Goal: Task Accomplishment & Management: Use online tool/utility

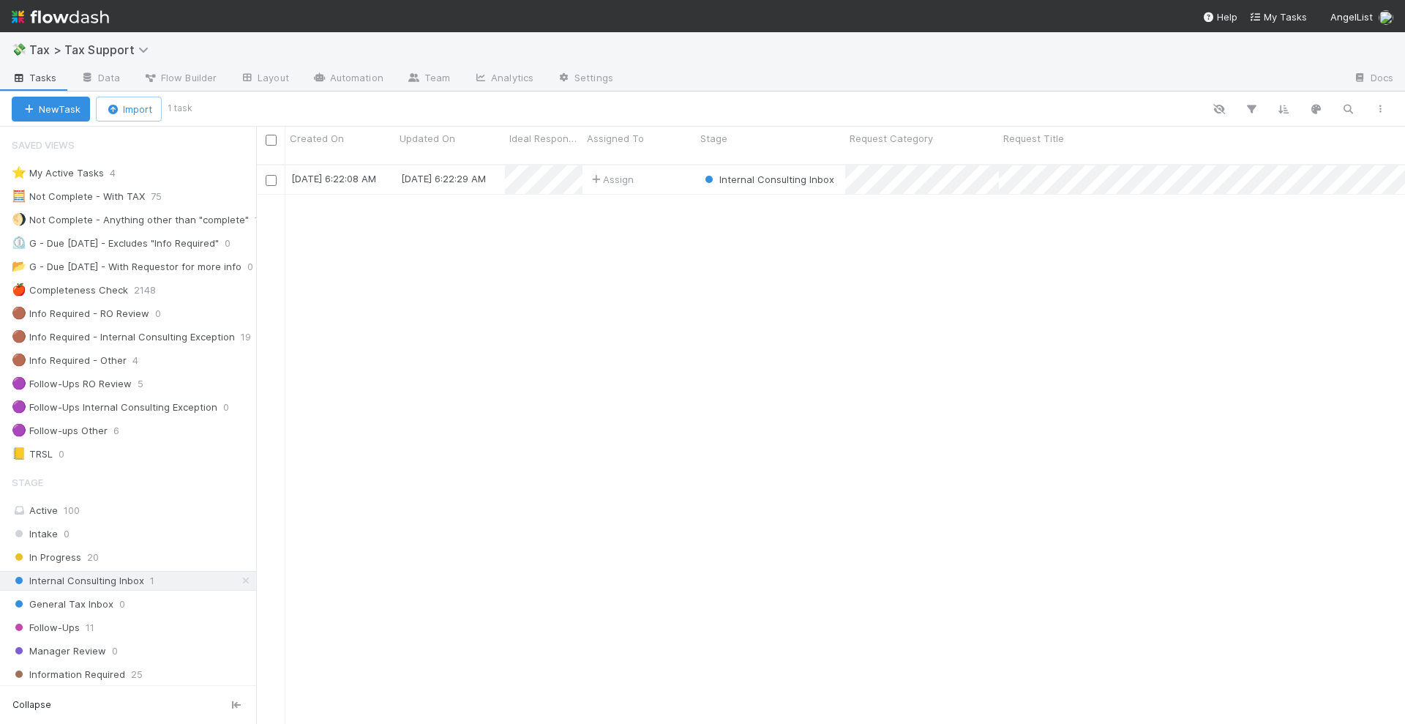
scroll to position [183, 0]
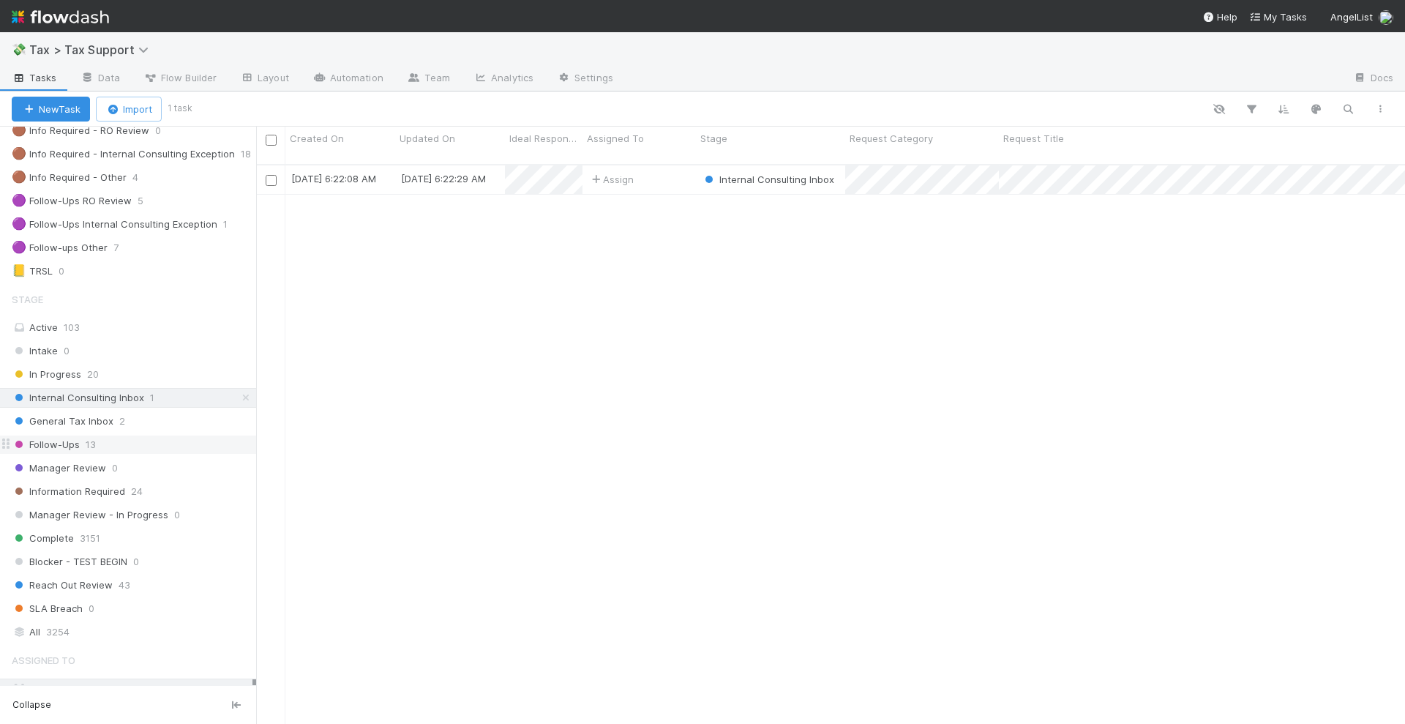
click at [138, 438] on div "Follow-Ups 13" at bounding box center [134, 444] width 244 height 18
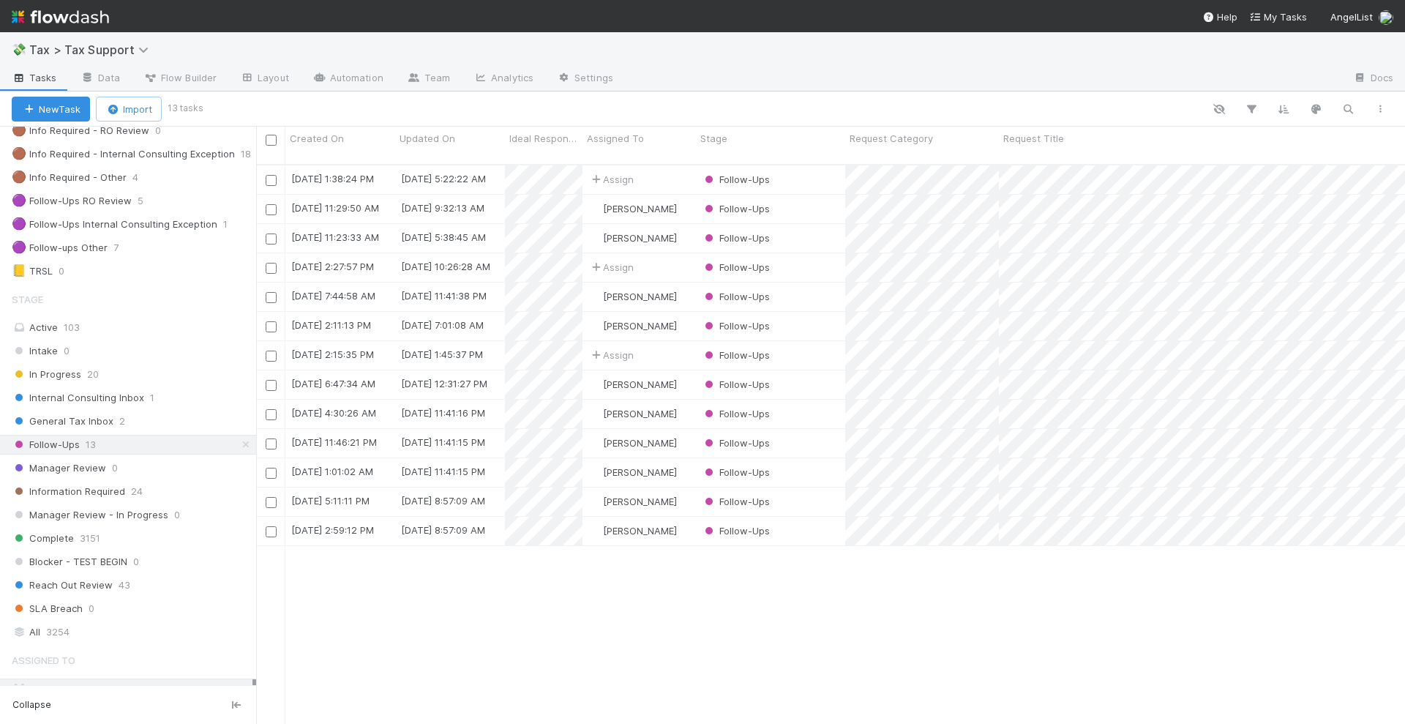
scroll to position [558, 1135]
click at [681, 196] on div "[PERSON_NAME]" at bounding box center [638, 209] width 113 height 29
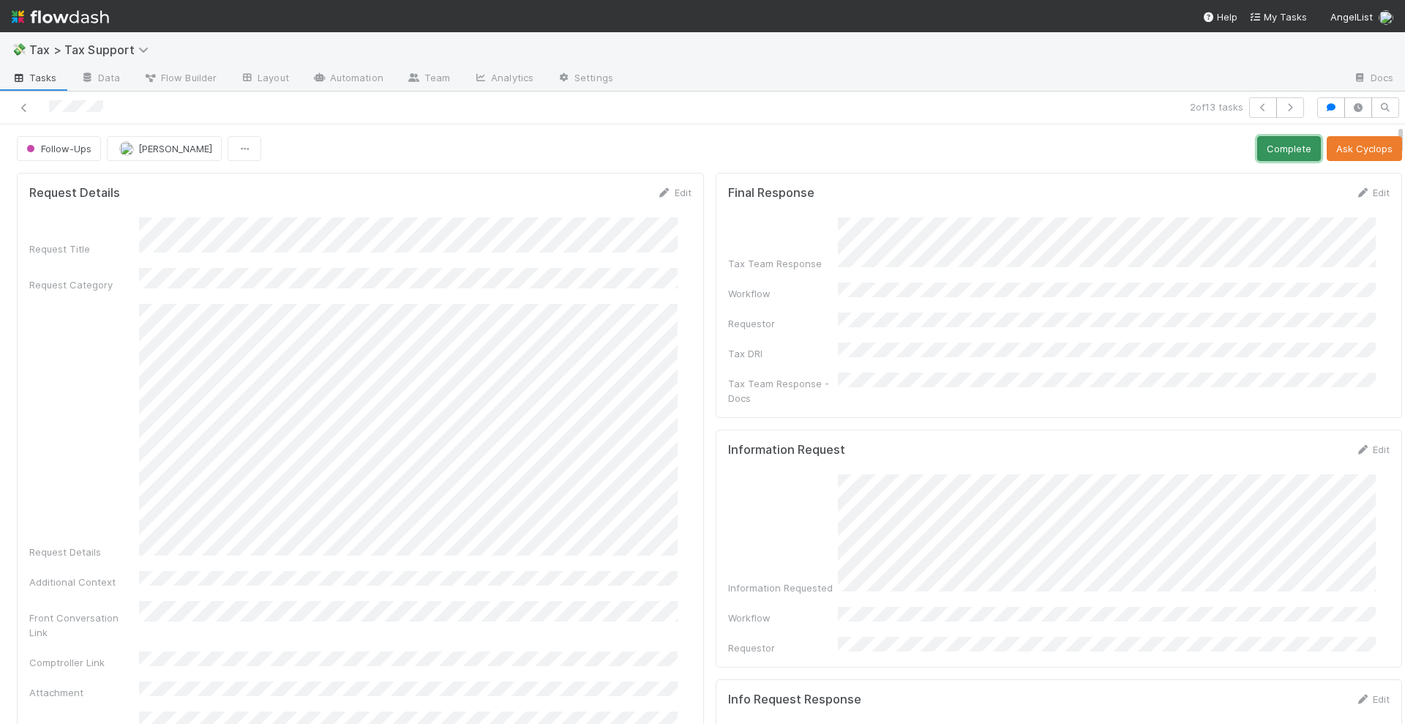
click at [1257, 147] on button "Complete" at bounding box center [1289, 148] width 64 height 25
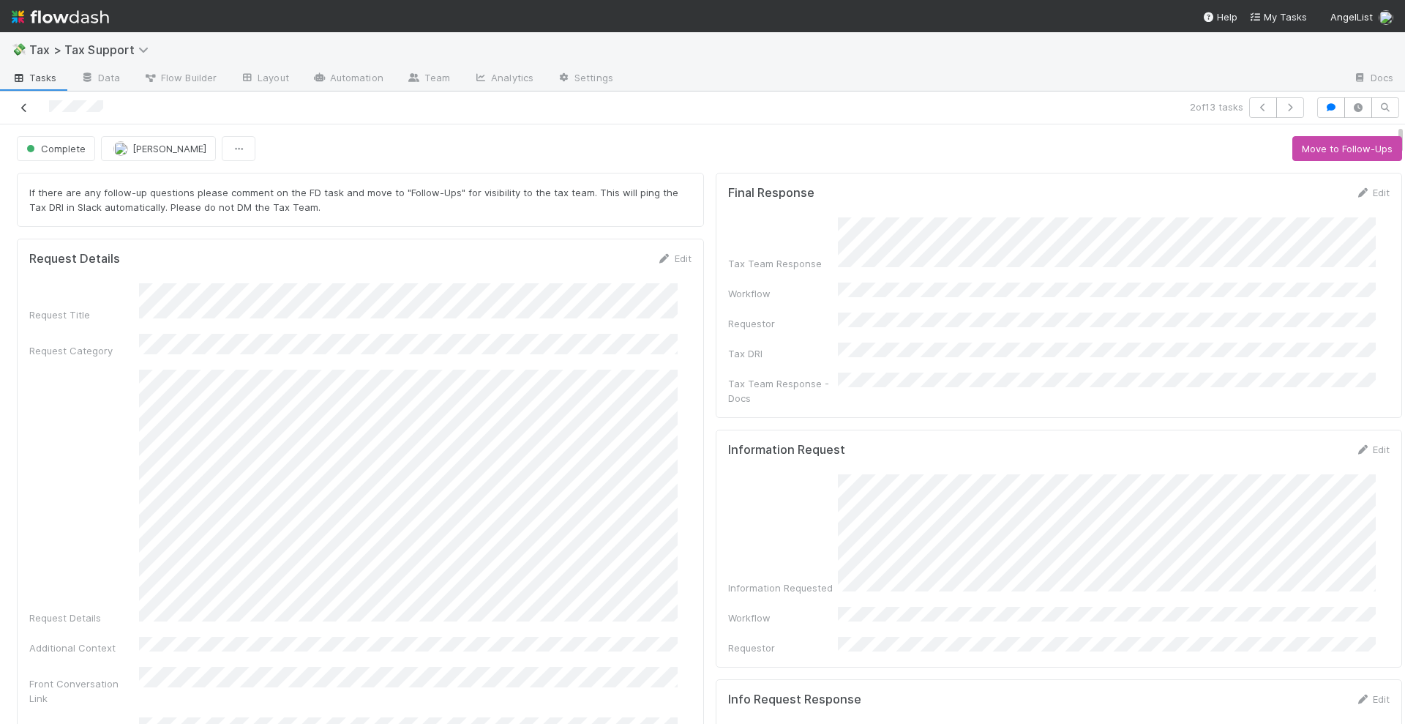
click at [28, 108] on icon at bounding box center [24, 108] width 15 height 10
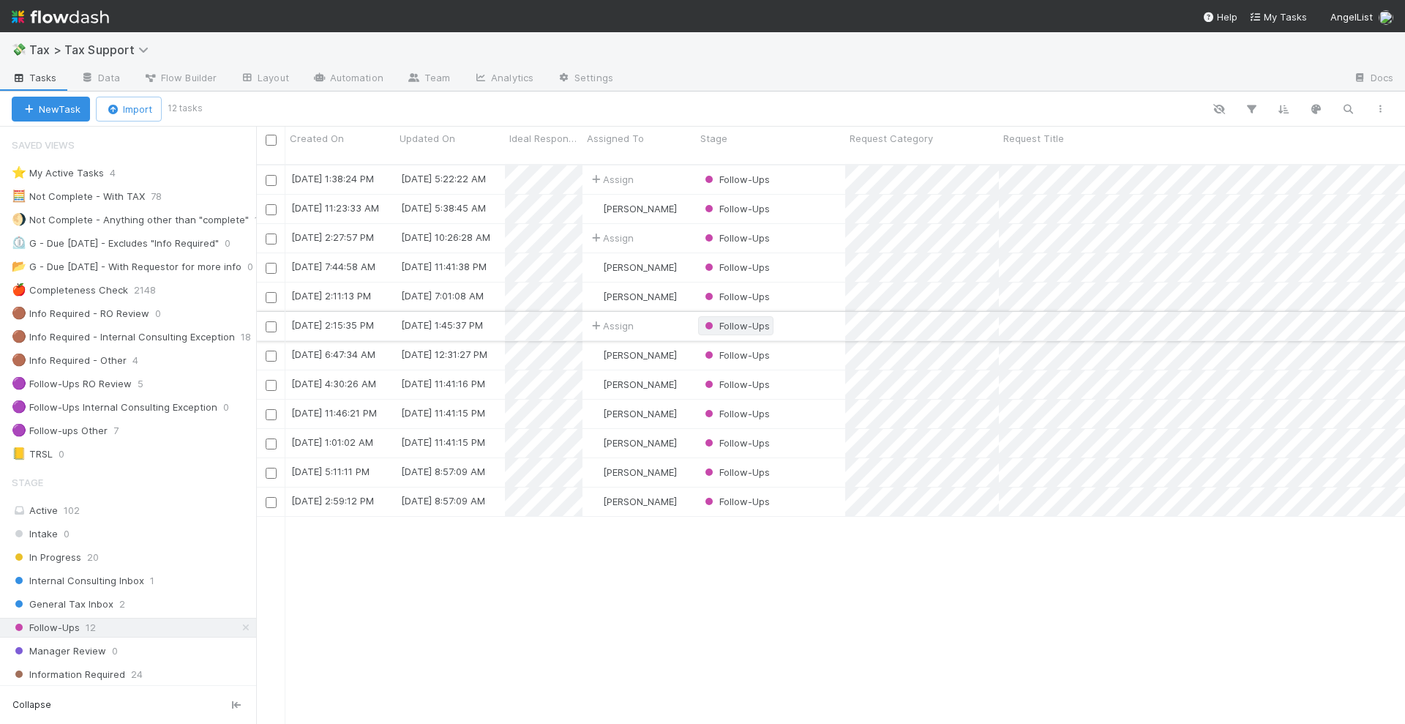
scroll to position [558, 1135]
click at [801, 282] on div "Follow-Ups" at bounding box center [770, 296] width 149 height 29
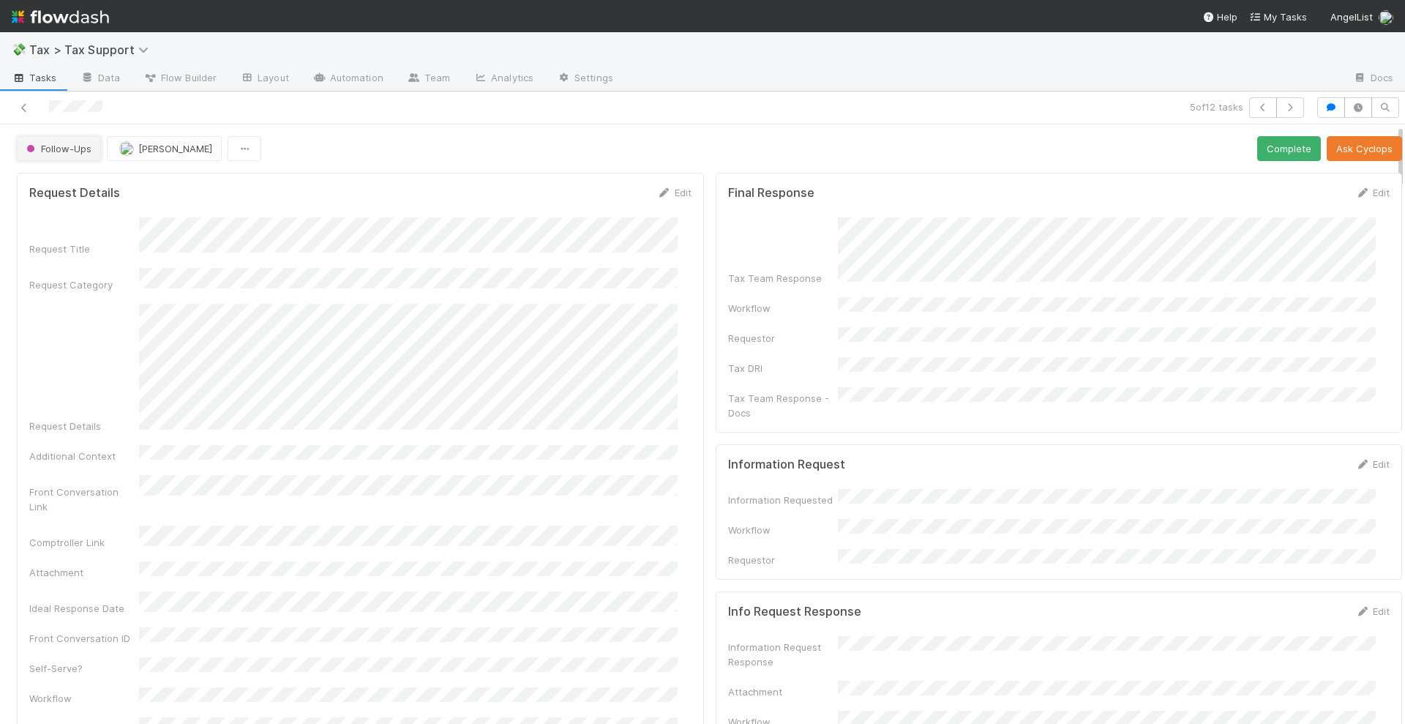
click at [73, 147] on span "Follow-Ups" at bounding box center [57, 149] width 68 height 12
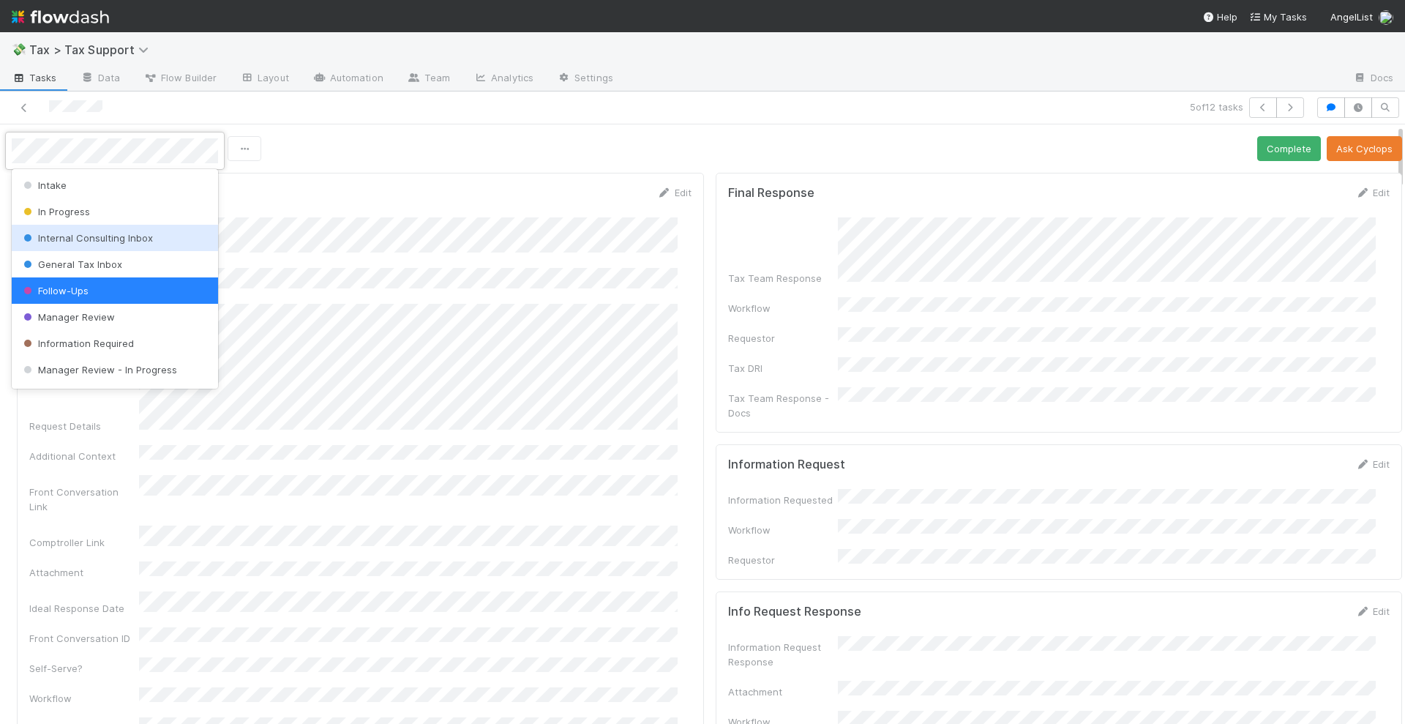
click at [105, 243] on span "Internal Consulting Inbox" at bounding box center [86, 238] width 132 height 12
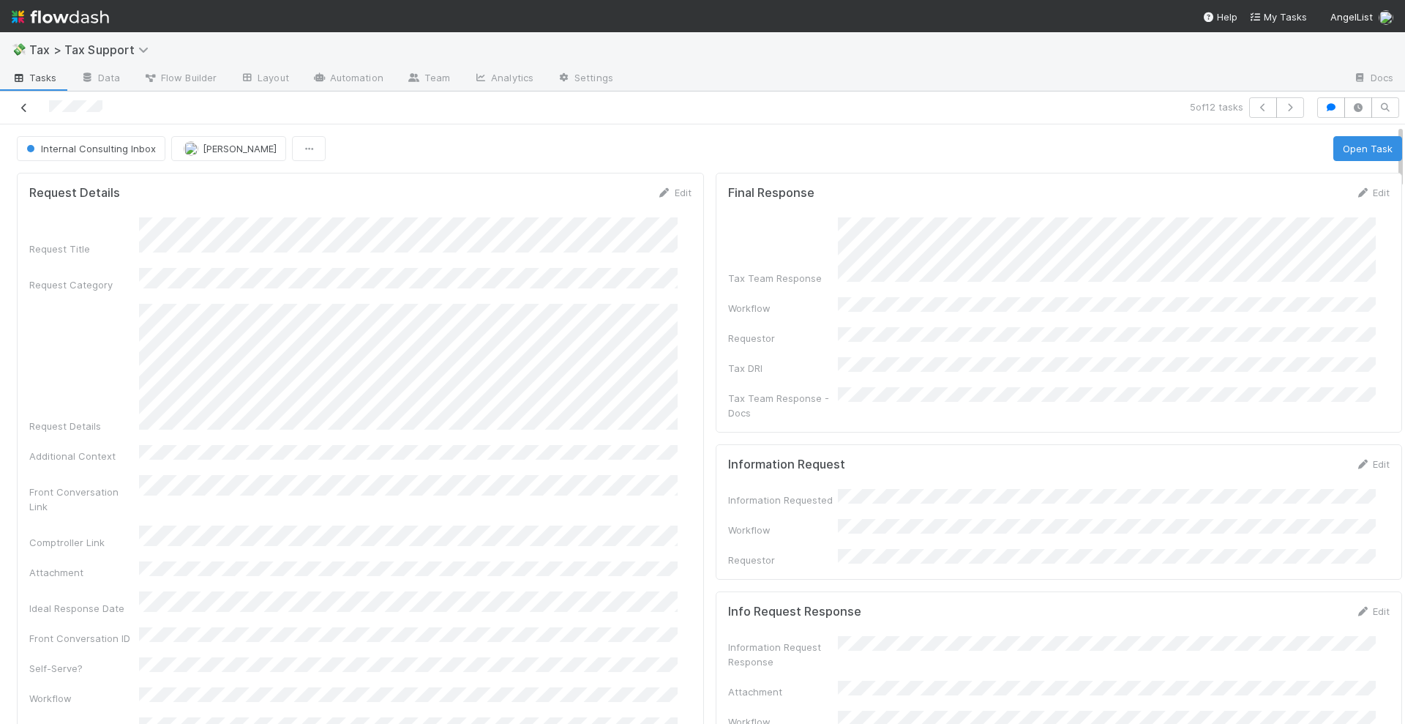
click at [26, 108] on icon at bounding box center [24, 108] width 15 height 10
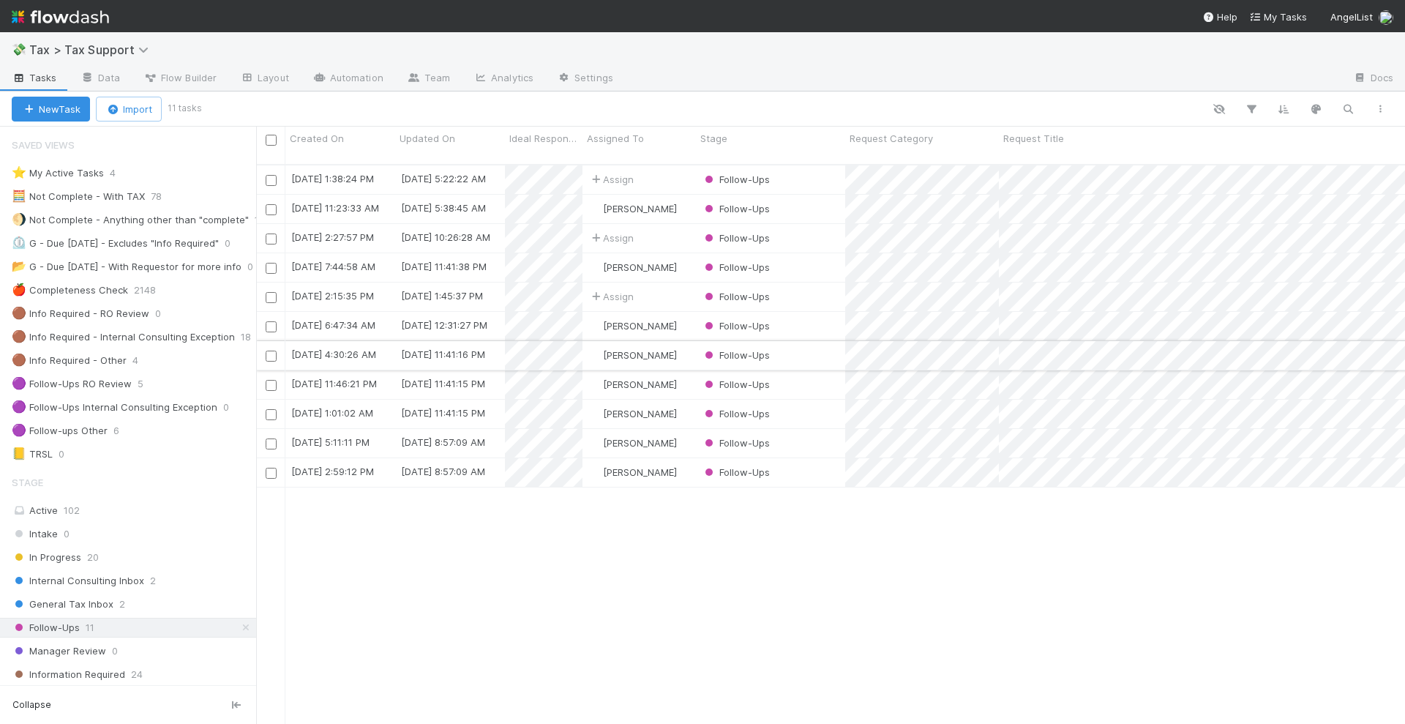
scroll to position [558, 1135]
click at [164, 577] on div "Internal Consulting Inbox 2" at bounding box center [134, 580] width 244 height 18
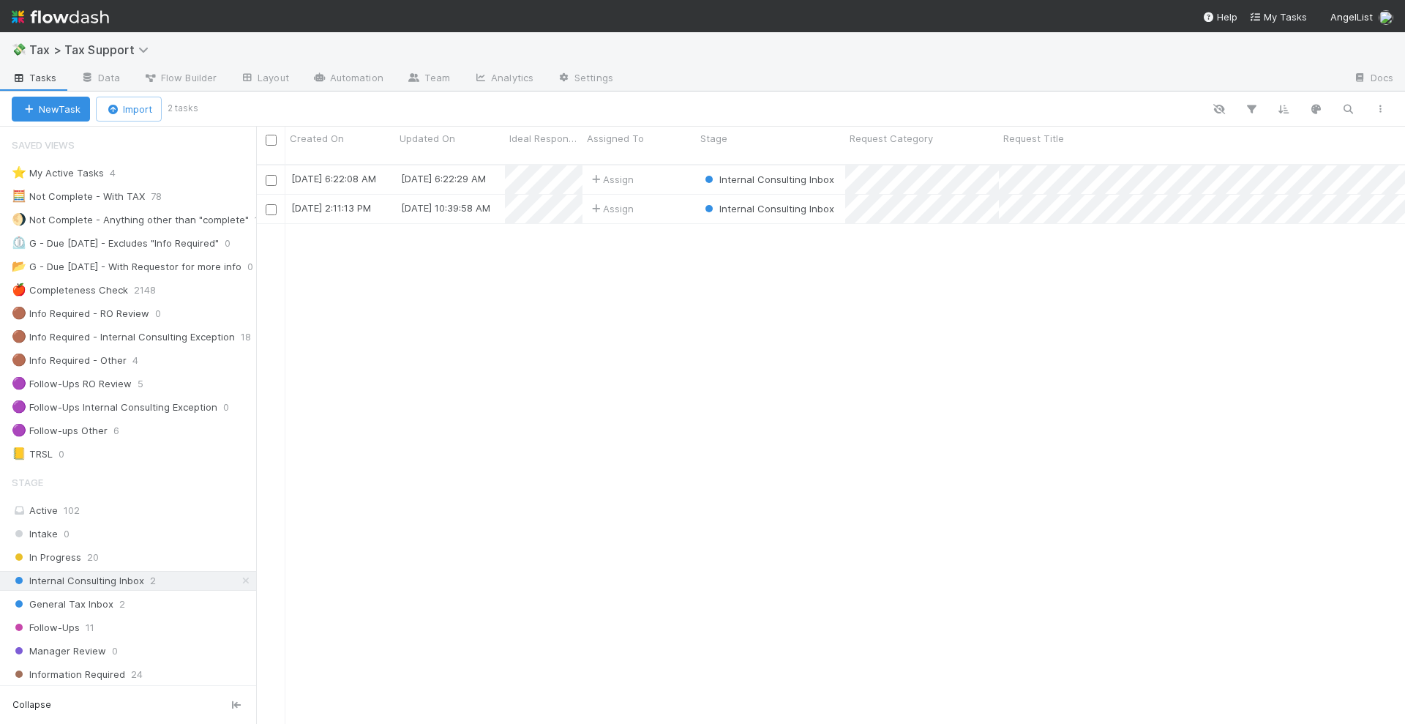
scroll to position [558, 1135]
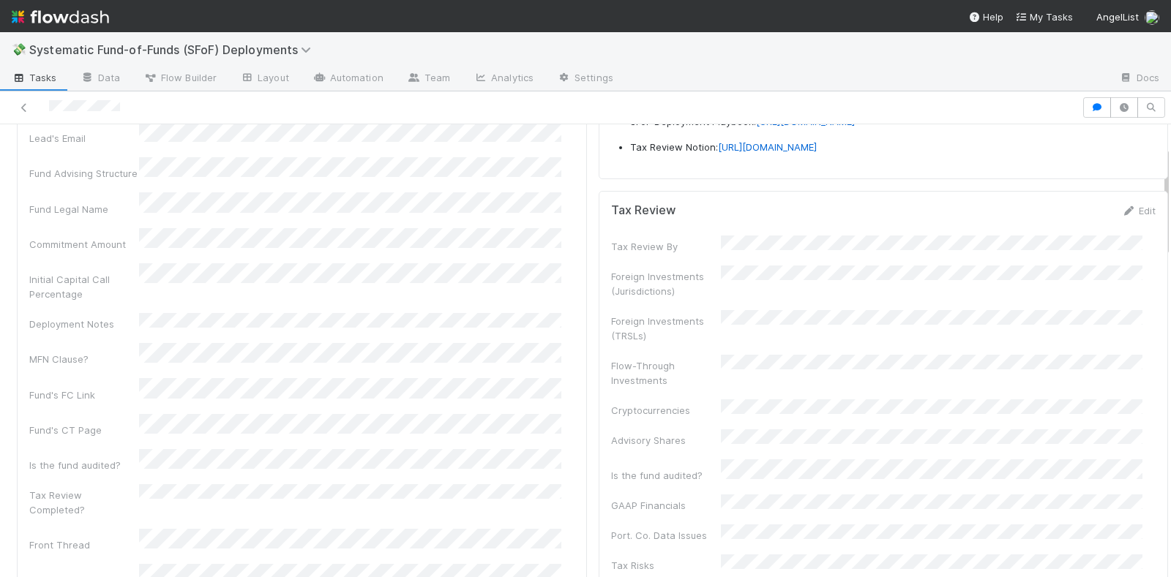
scroll to position [274, 0]
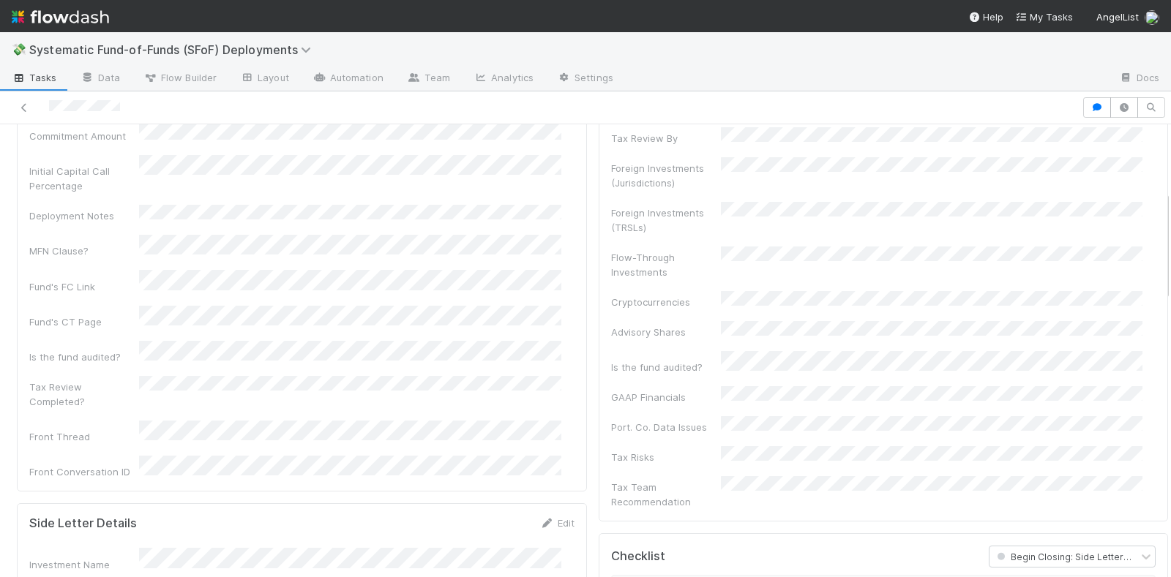
click at [1121, 108] on icon at bounding box center [1128, 103] width 15 height 10
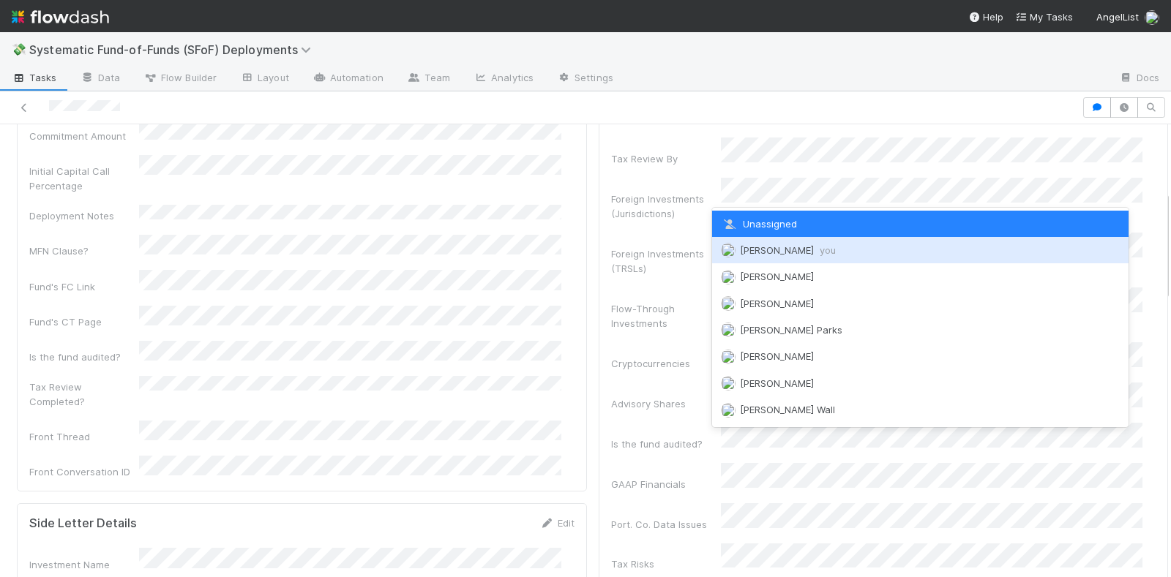
click at [774, 242] on div "Stephen Matza you" at bounding box center [920, 250] width 416 height 26
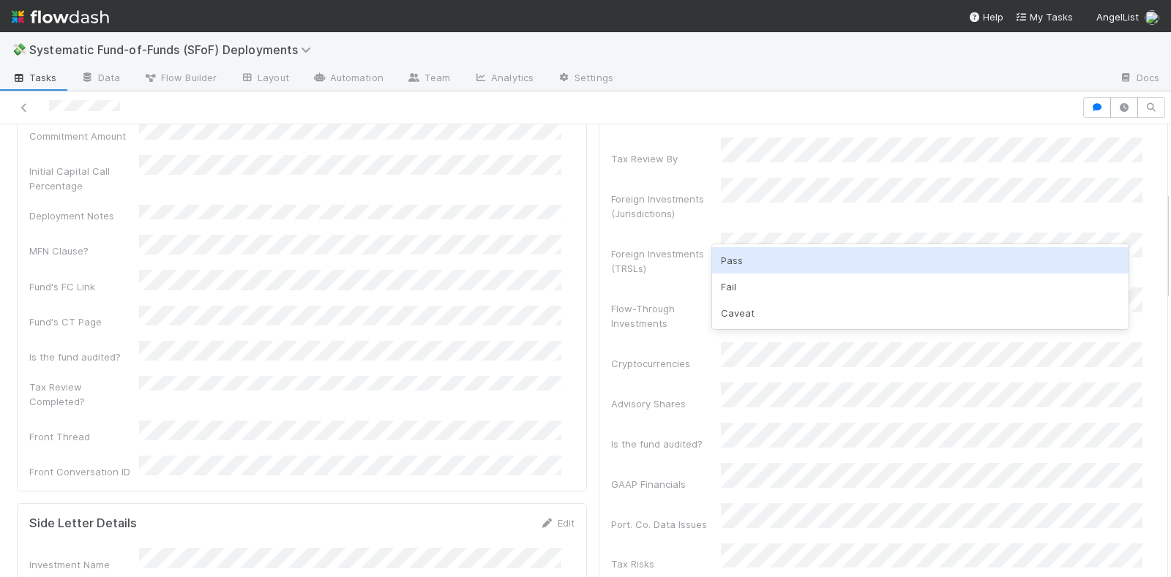
click at [754, 255] on div "Pass" at bounding box center [920, 260] width 416 height 26
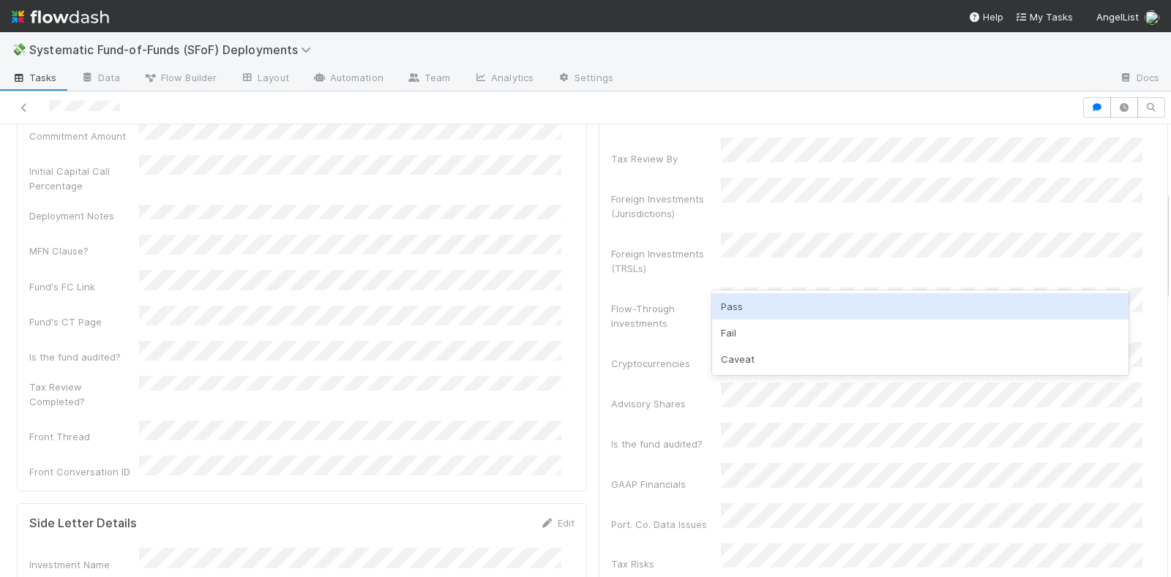
click at [750, 299] on div "Pass" at bounding box center [920, 306] width 416 height 26
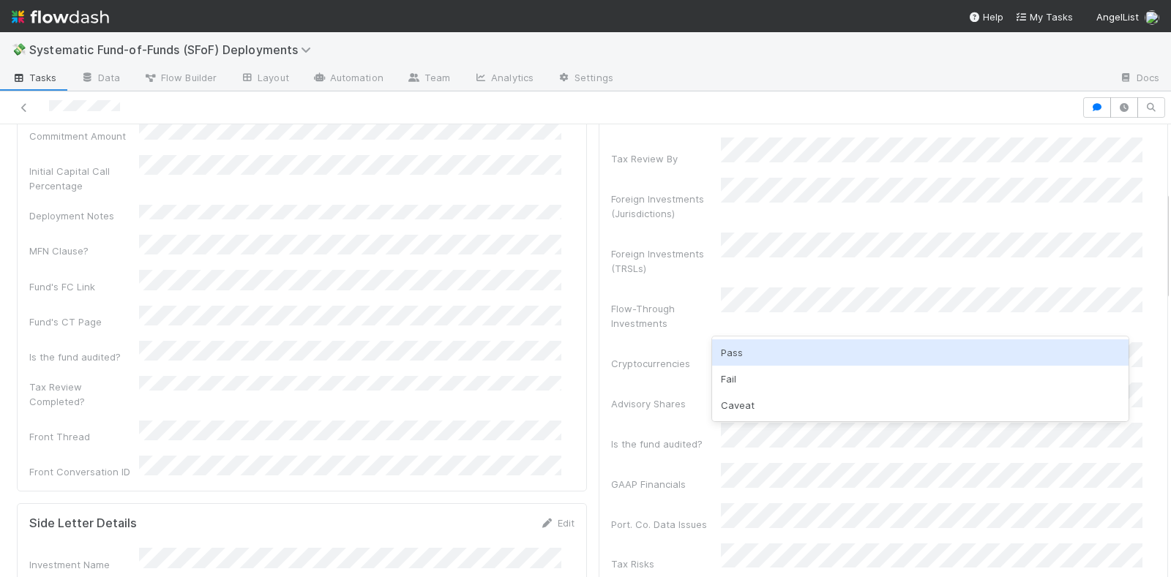
click at [761, 353] on div "Pass" at bounding box center [920, 353] width 416 height 26
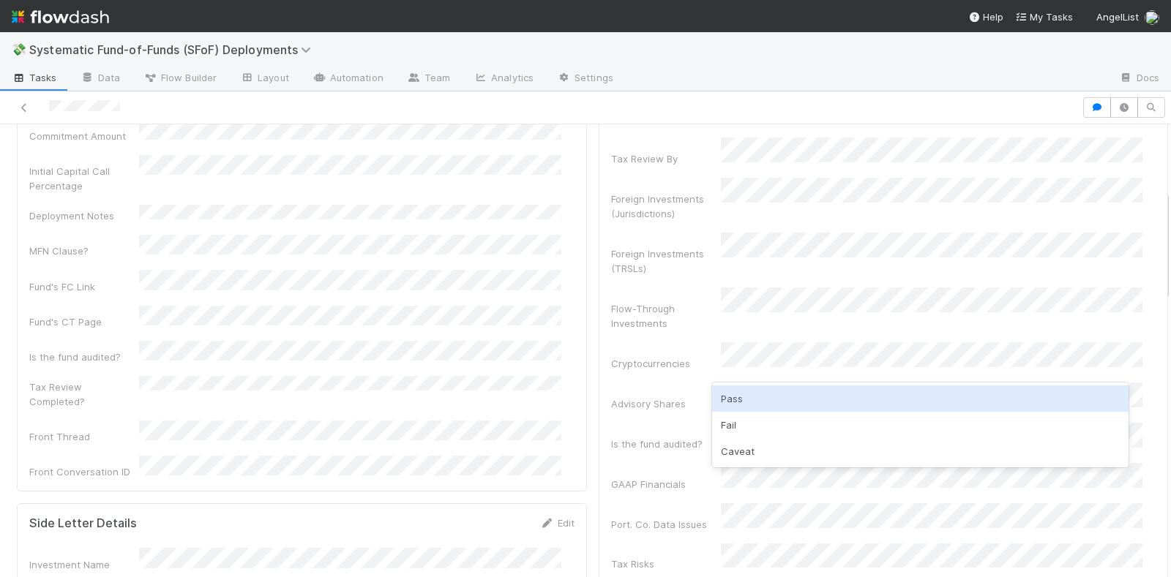
click at [745, 394] on div "Pass" at bounding box center [920, 399] width 416 height 26
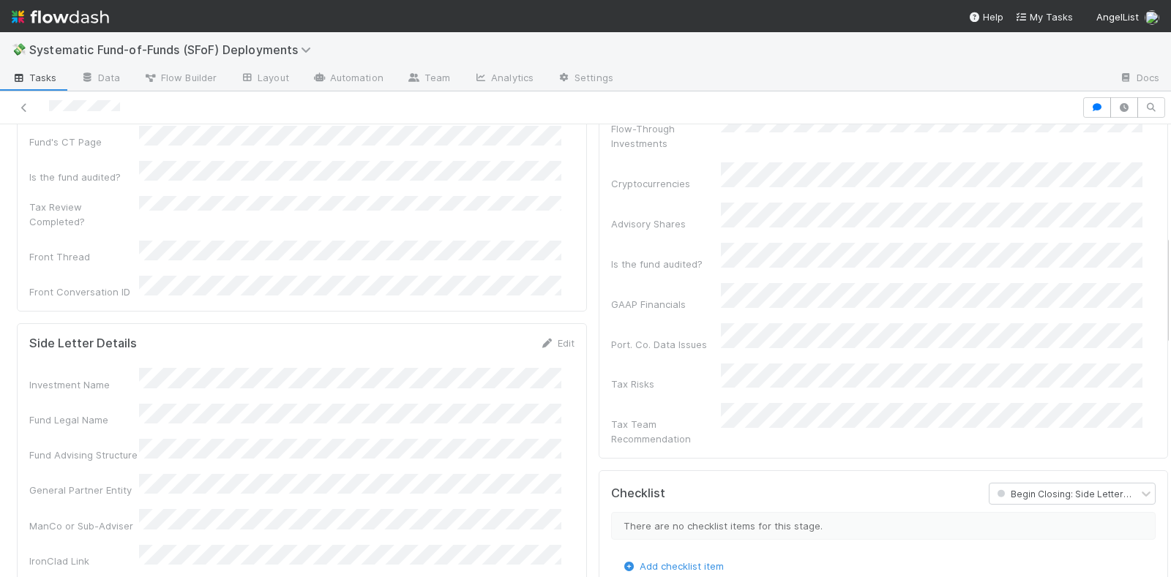
scroll to position [457, 0]
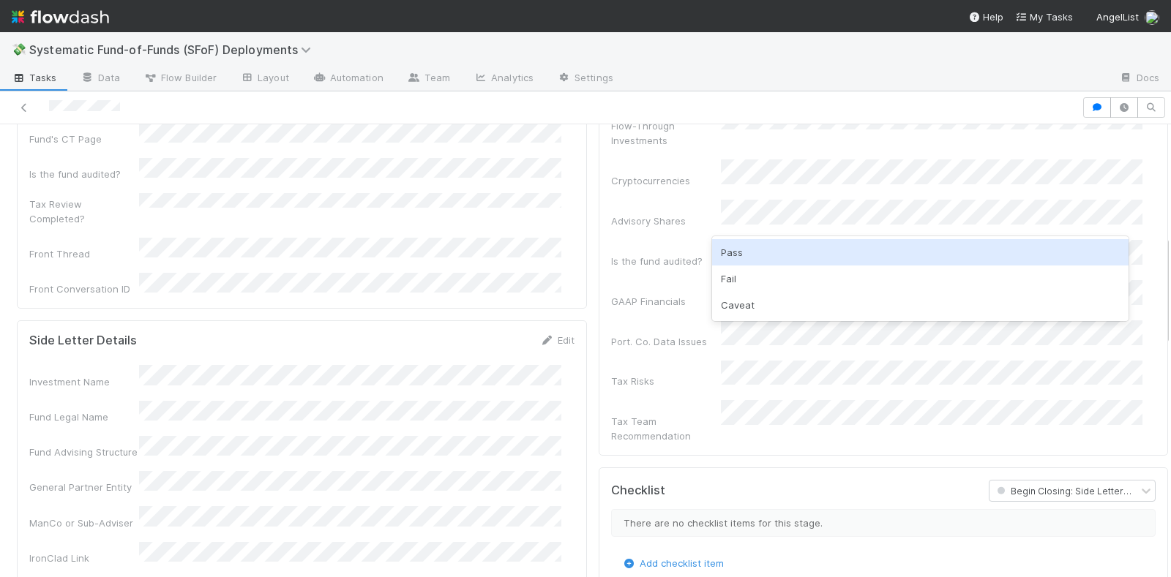
click at [746, 250] on div "Pass" at bounding box center [920, 252] width 416 height 26
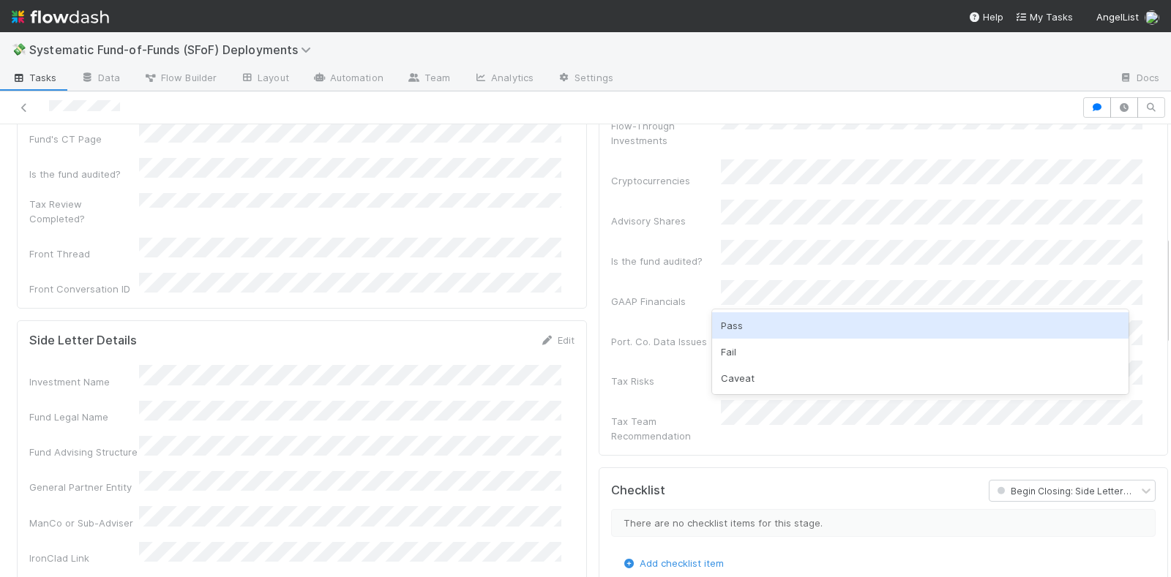
click at [742, 322] on div "Pass" at bounding box center [920, 325] width 416 height 26
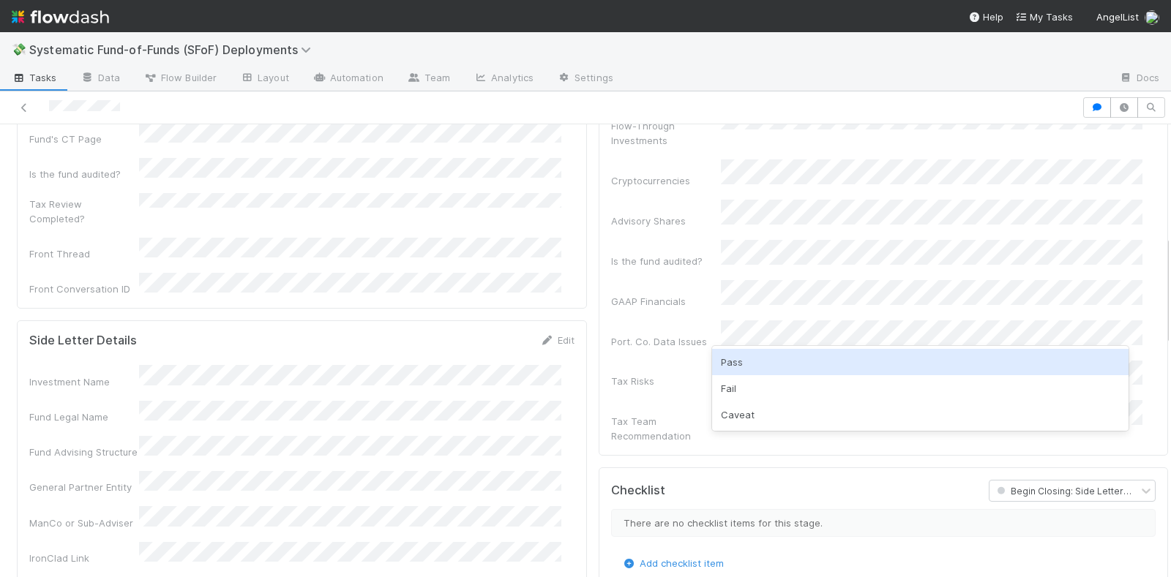
click at [745, 359] on div "Pass" at bounding box center [920, 362] width 416 height 26
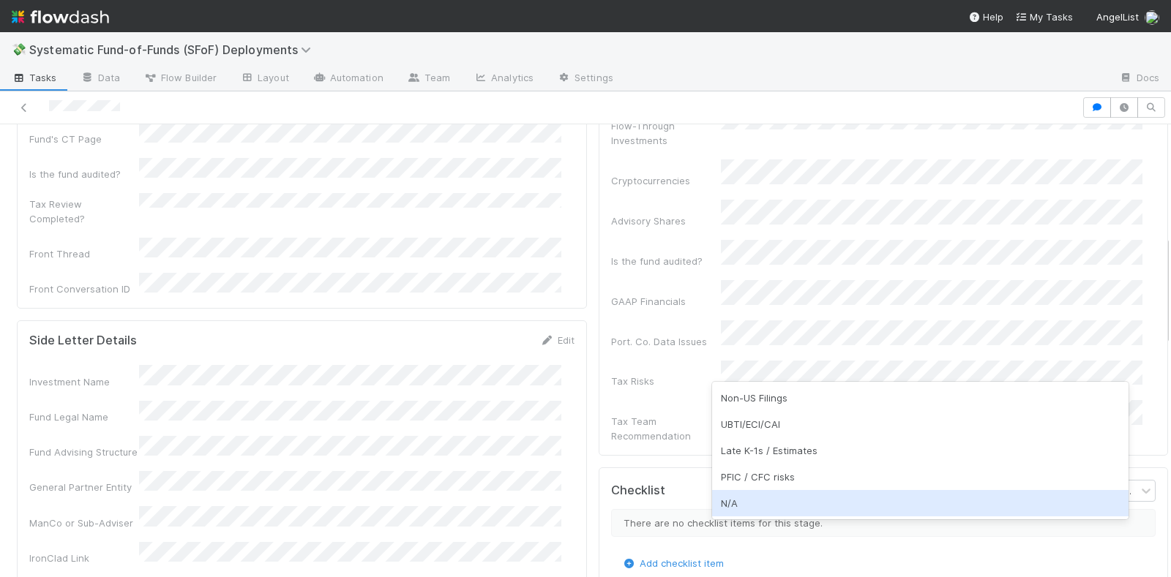
click at [749, 501] on div "N/A" at bounding box center [920, 503] width 416 height 26
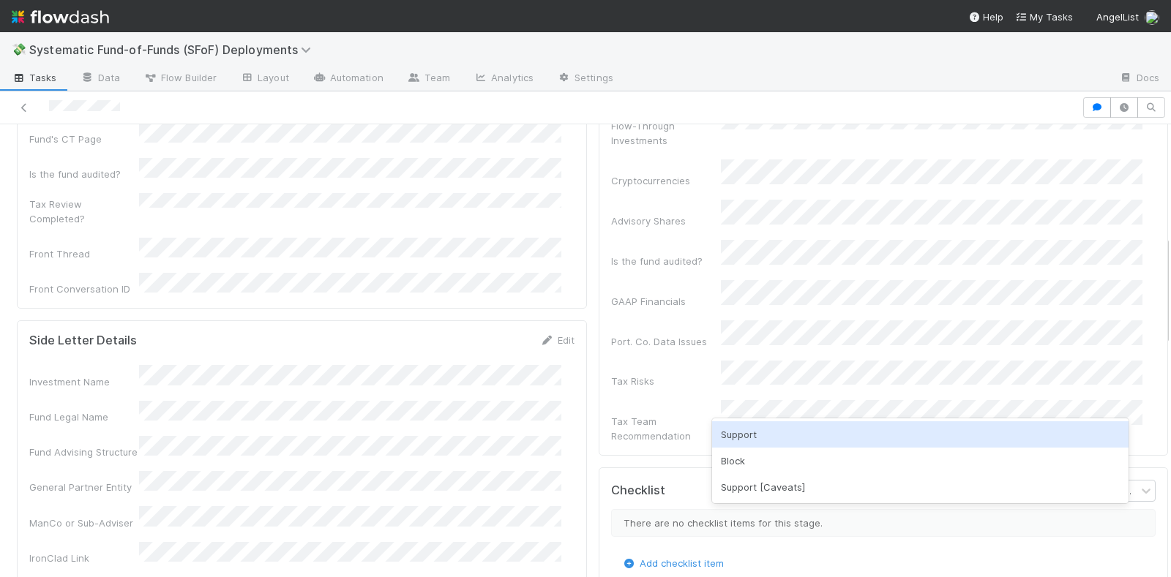
click at [754, 427] on div "Support" at bounding box center [920, 434] width 416 height 26
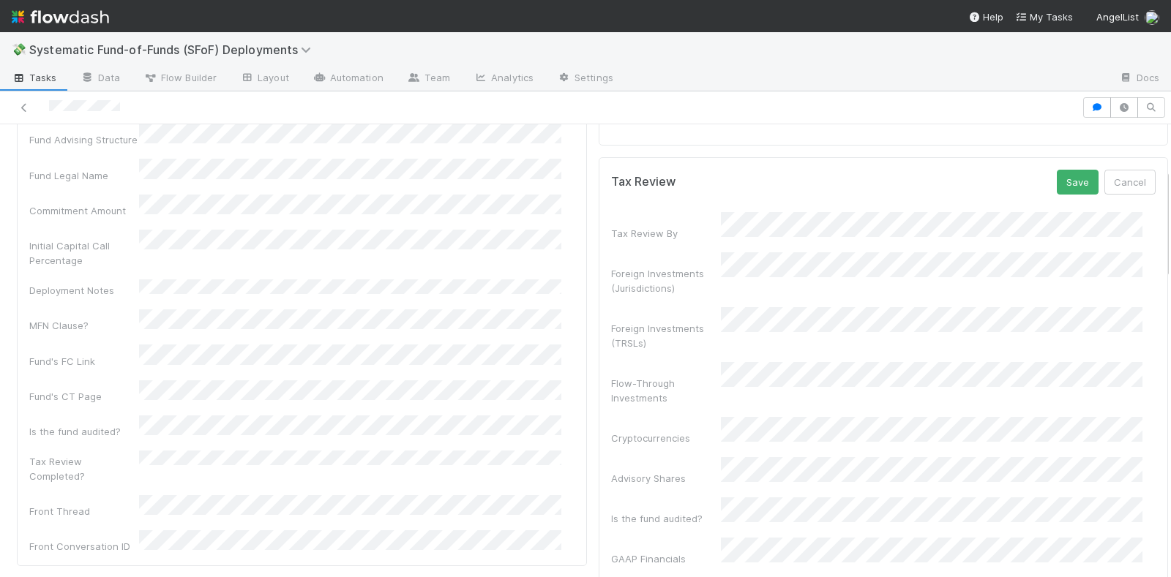
scroll to position [183, 0]
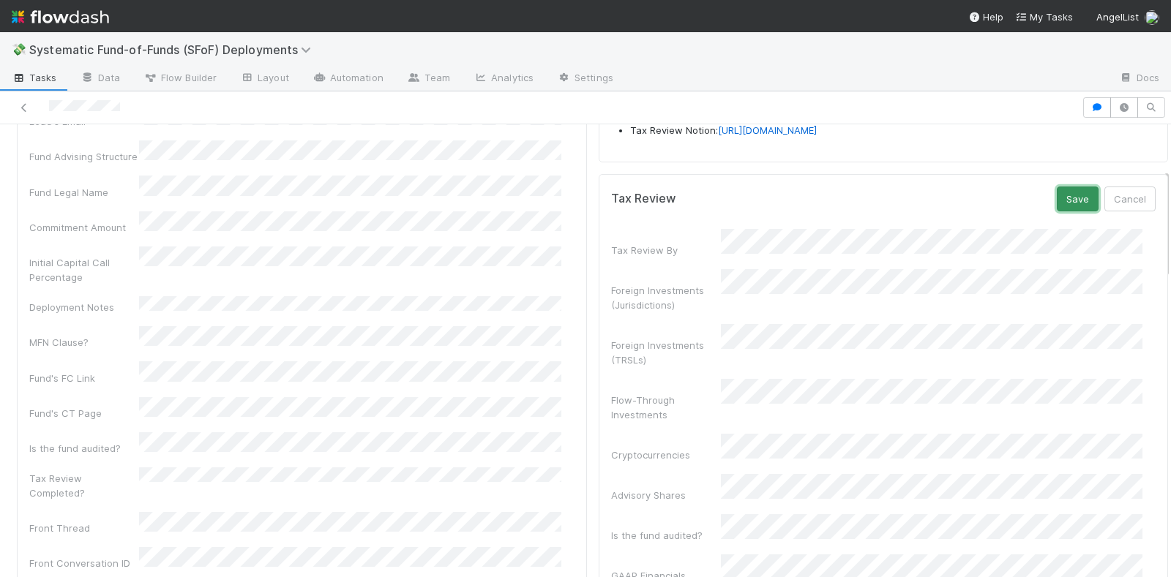
click at [1057, 211] on button "Save" at bounding box center [1078, 199] width 42 height 25
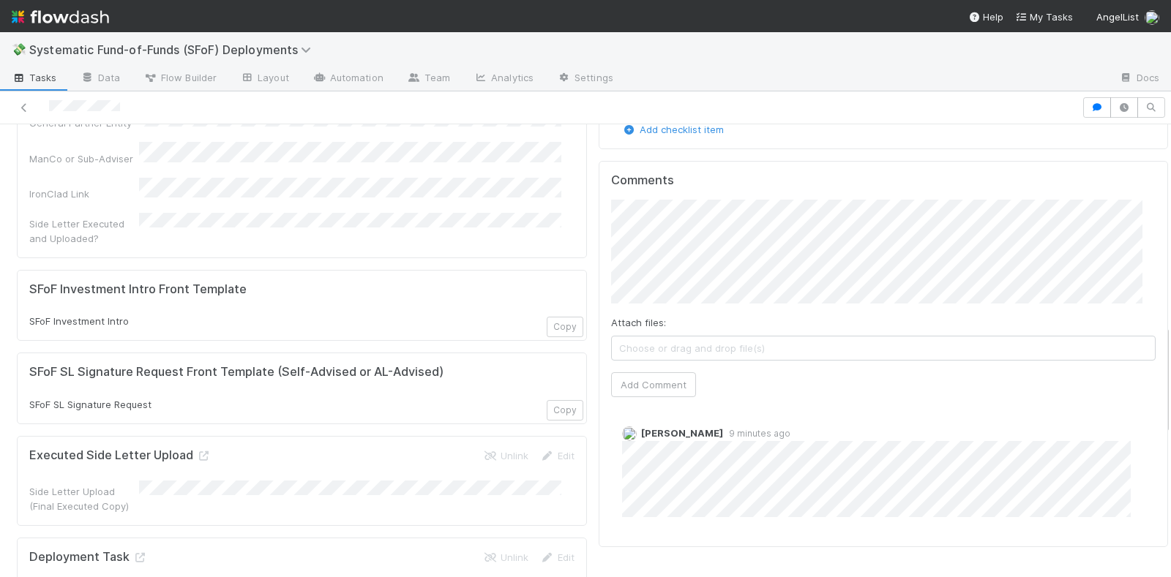
scroll to position [823, 0]
click at [705, 238] on span "[PERSON_NAME]" at bounding box center [671, 239] width 74 height 12
click at [634, 371] on button "Add Comment" at bounding box center [653, 383] width 85 height 25
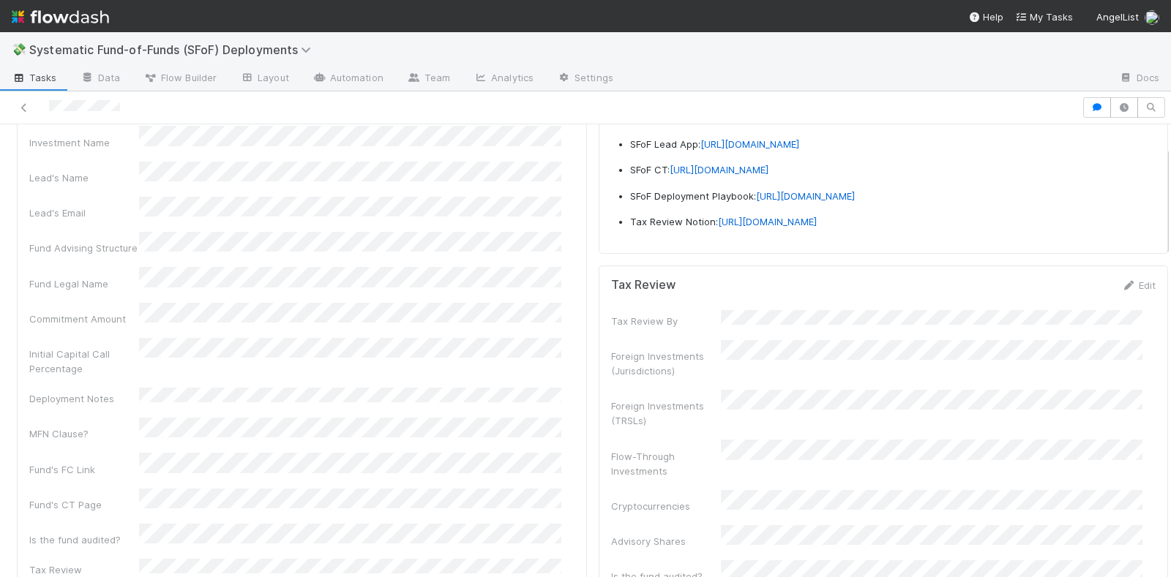
scroll to position [0, 0]
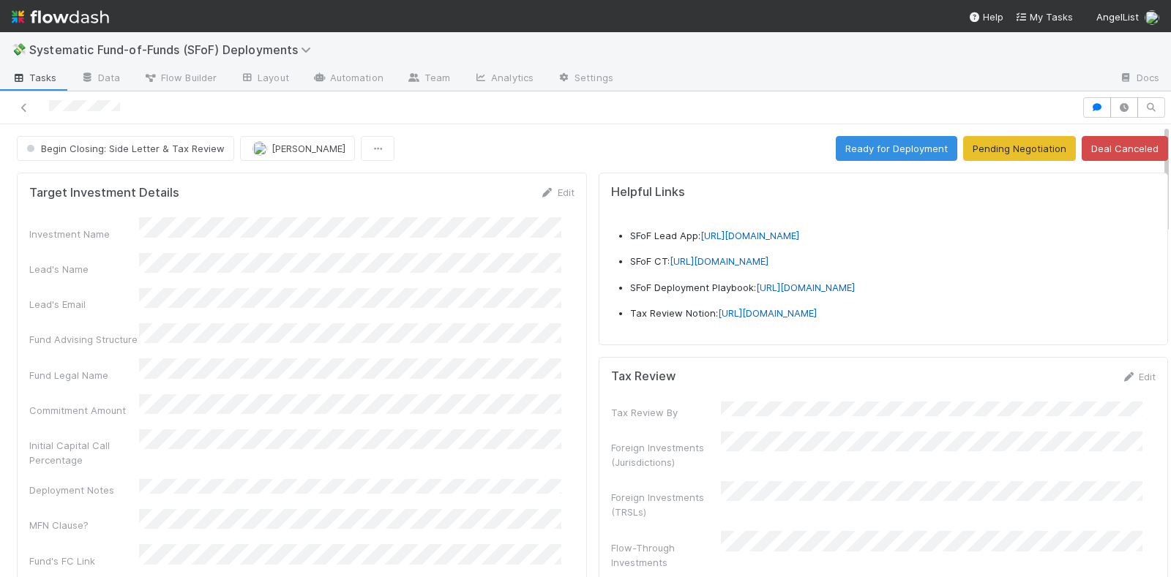
click at [539, 181] on div "Target Investment Details Edit Investment Name Lead's Name Lead's Email Fund Ad…" at bounding box center [302, 469] width 570 height 593
click at [540, 188] on icon at bounding box center [547, 193] width 15 height 10
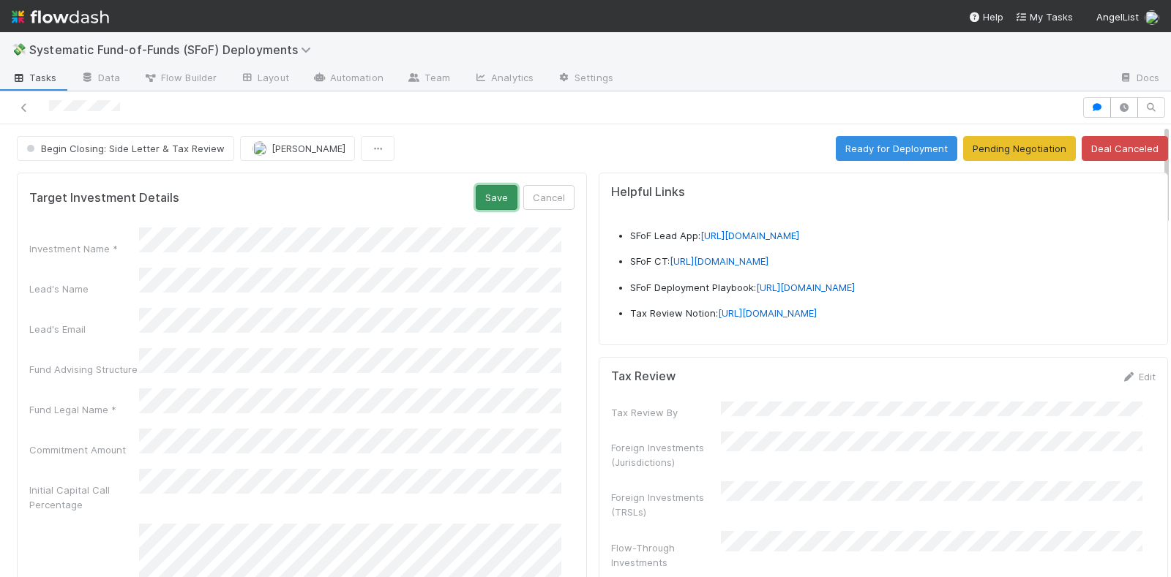
click at [480, 192] on button "Save" at bounding box center [497, 197] width 42 height 25
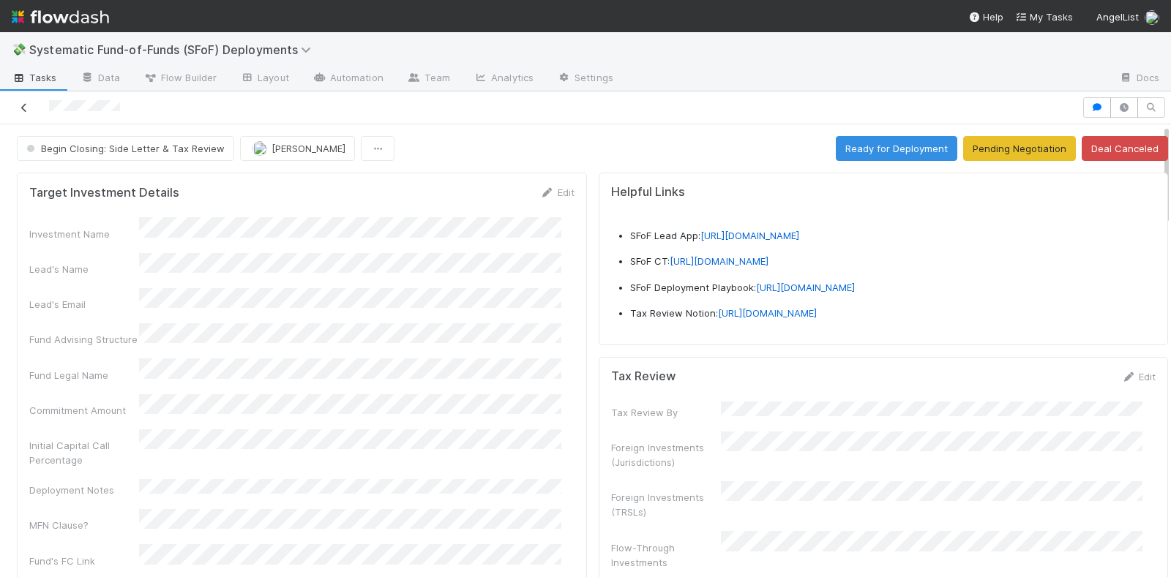
click at [28, 108] on icon at bounding box center [24, 108] width 15 height 10
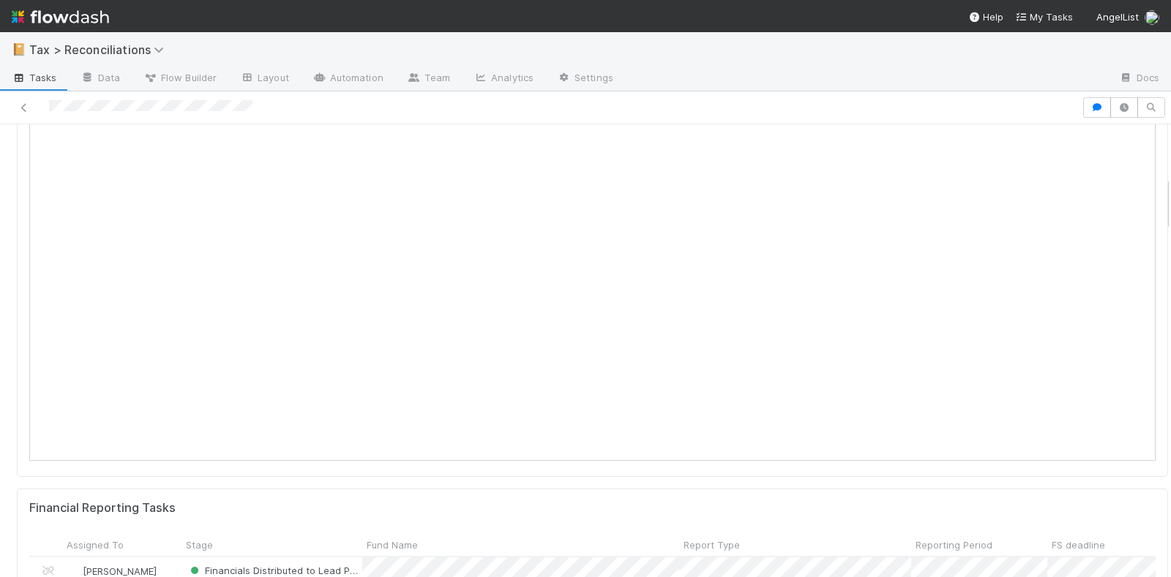
scroll to position [183, 0]
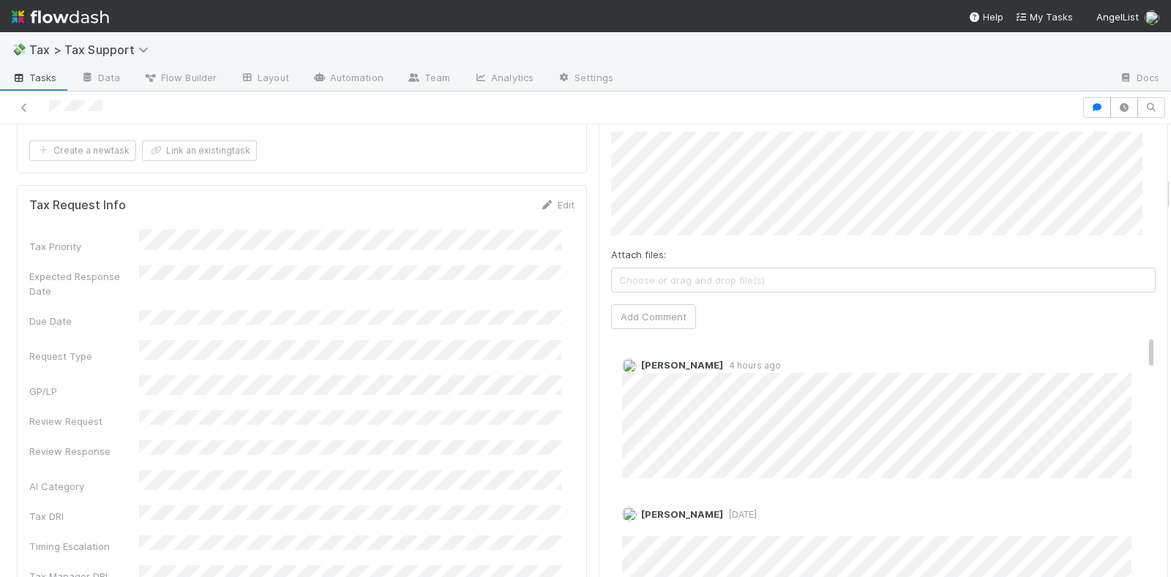
scroll to position [549, 0]
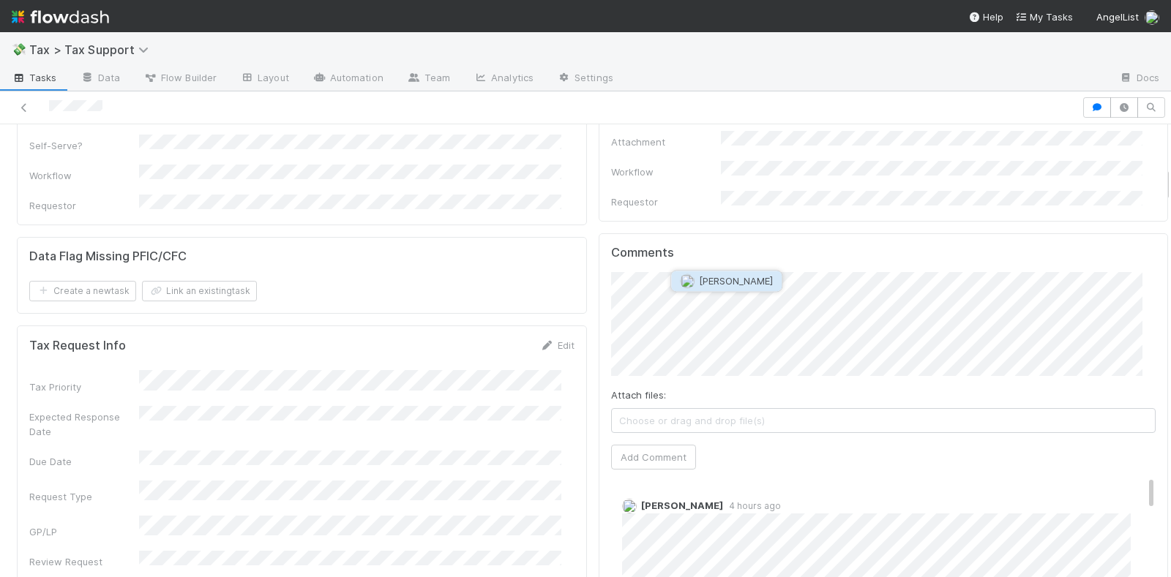
click at [697, 277] on span "[PERSON_NAME]" at bounding box center [726, 281] width 93 height 12
click at [655, 445] on button "Add Comment" at bounding box center [653, 457] width 85 height 25
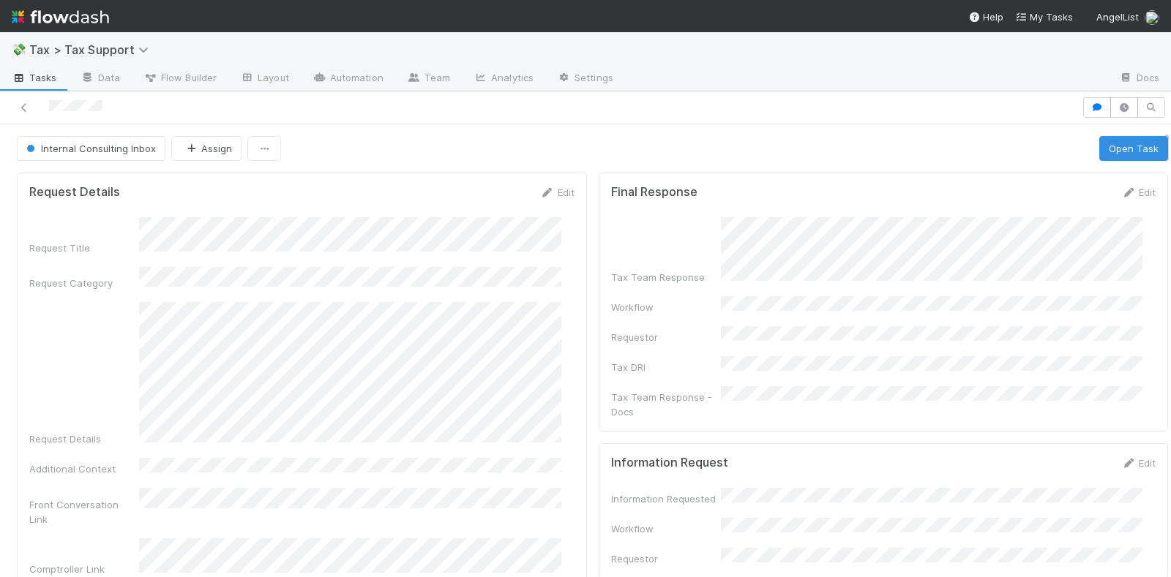
scroll to position [0, 0]
click at [28, 108] on icon at bounding box center [24, 108] width 15 height 10
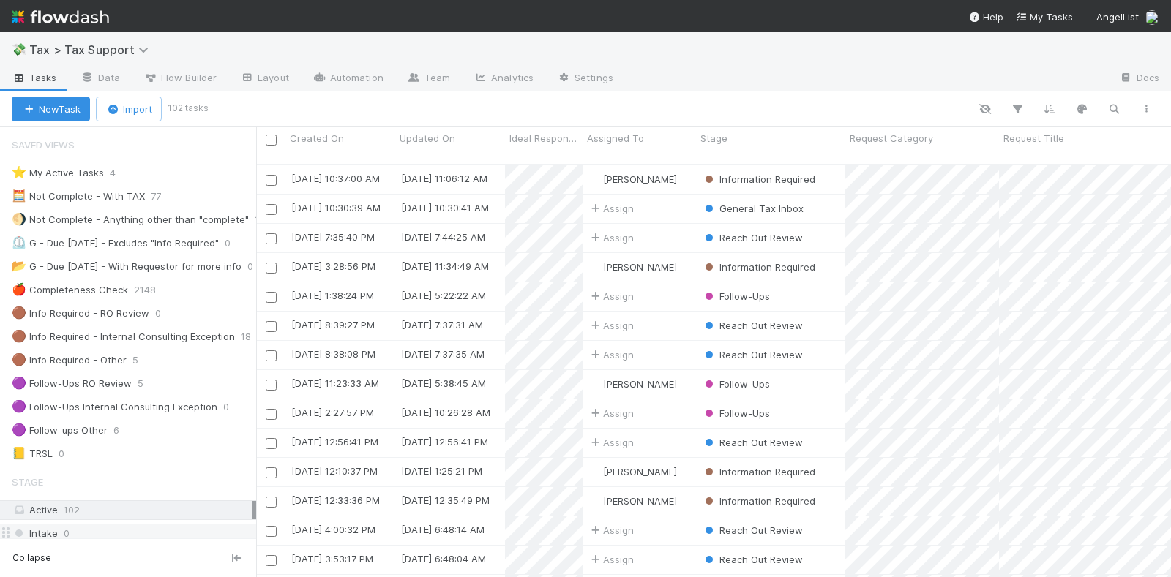
scroll to position [274, 0]
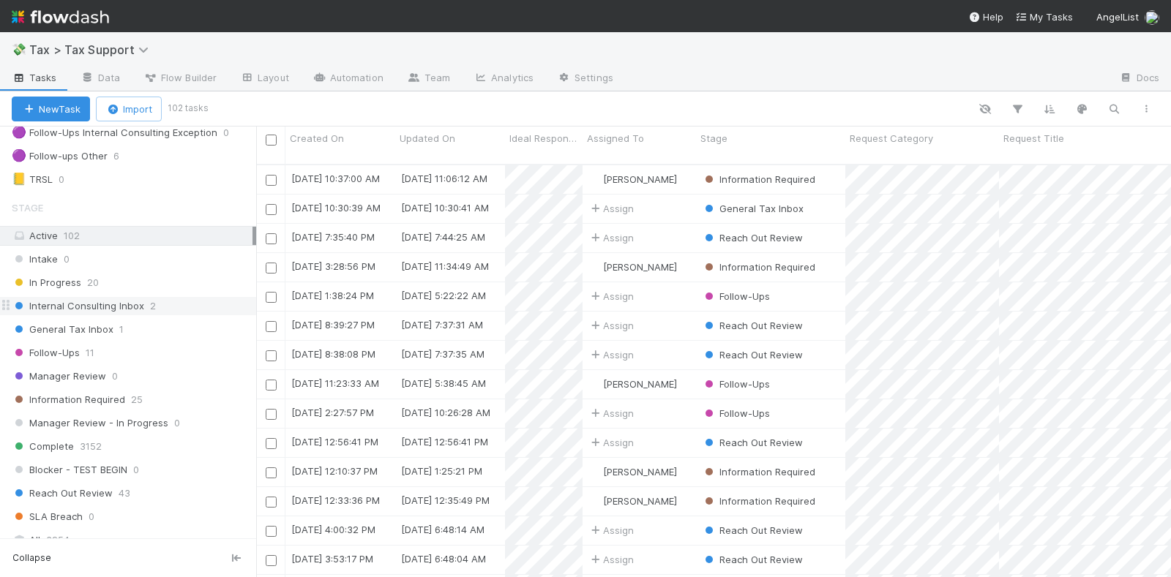
click at [168, 297] on div "Internal Consulting Inbox 2" at bounding box center [134, 306] width 244 height 18
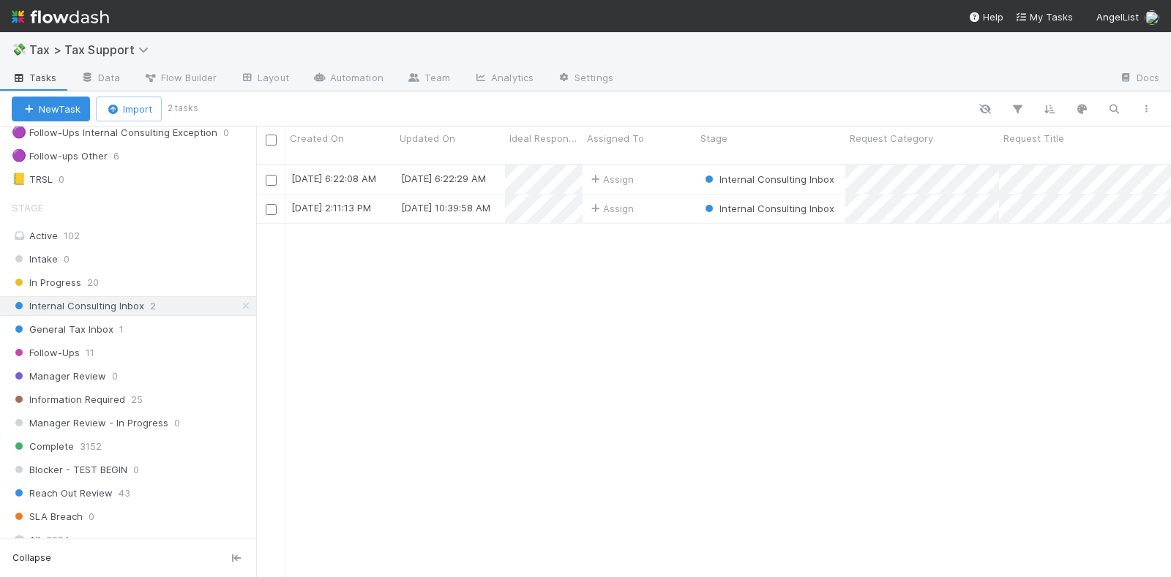
scroll to position [411, 901]
